Goal: Find specific fact: Find specific fact

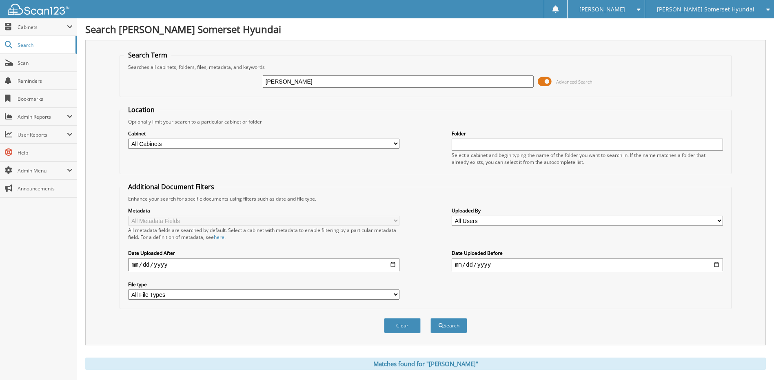
drag, startPoint x: 324, startPoint y: 78, endPoint x: 136, endPoint y: 65, distance: 189.0
click at [136, 65] on fieldset "Search Term Searches all cabinets, folders, files, metadata, and keywords STACY…" at bounding box center [426, 74] width 612 height 47
type input "[PERSON_NAME]"
click at [431, 318] on button "Search" at bounding box center [449, 325] width 37 height 15
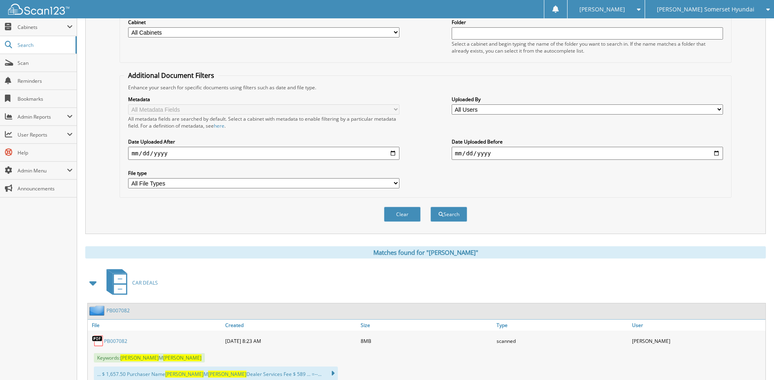
scroll to position [245, 0]
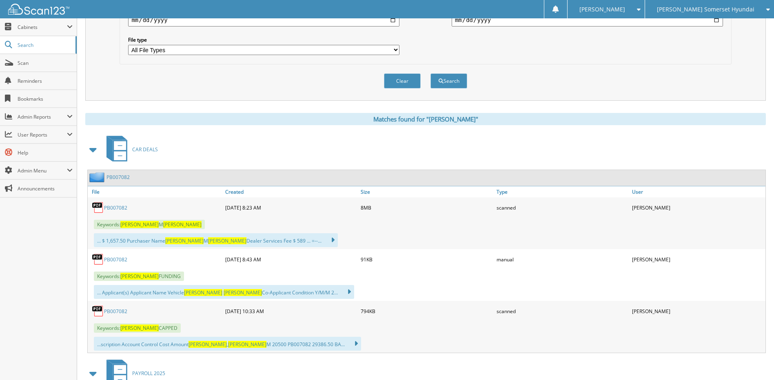
click at [108, 207] on link "PB007082" at bounding box center [115, 208] width 23 height 7
click at [35, 60] on span "Scan" at bounding box center [45, 63] width 55 height 7
